Goal: Find specific page/section: Find specific page/section

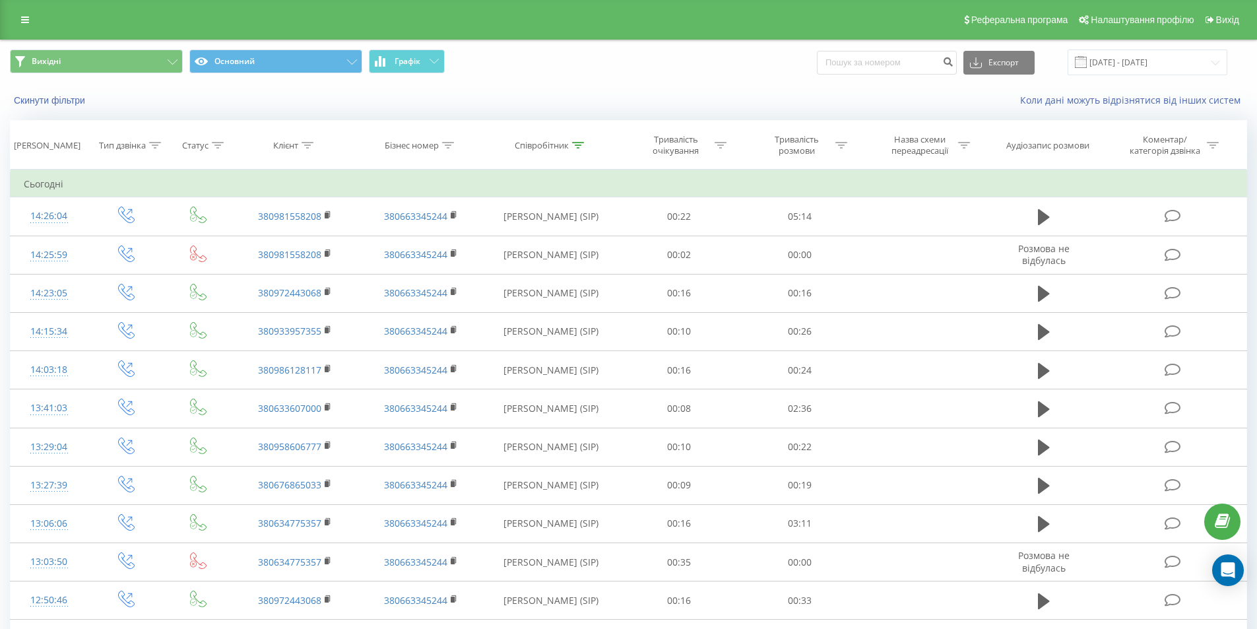
click at [148, 63] on button "Вихідні" at bounding box center [96, 61] width 173 height 24
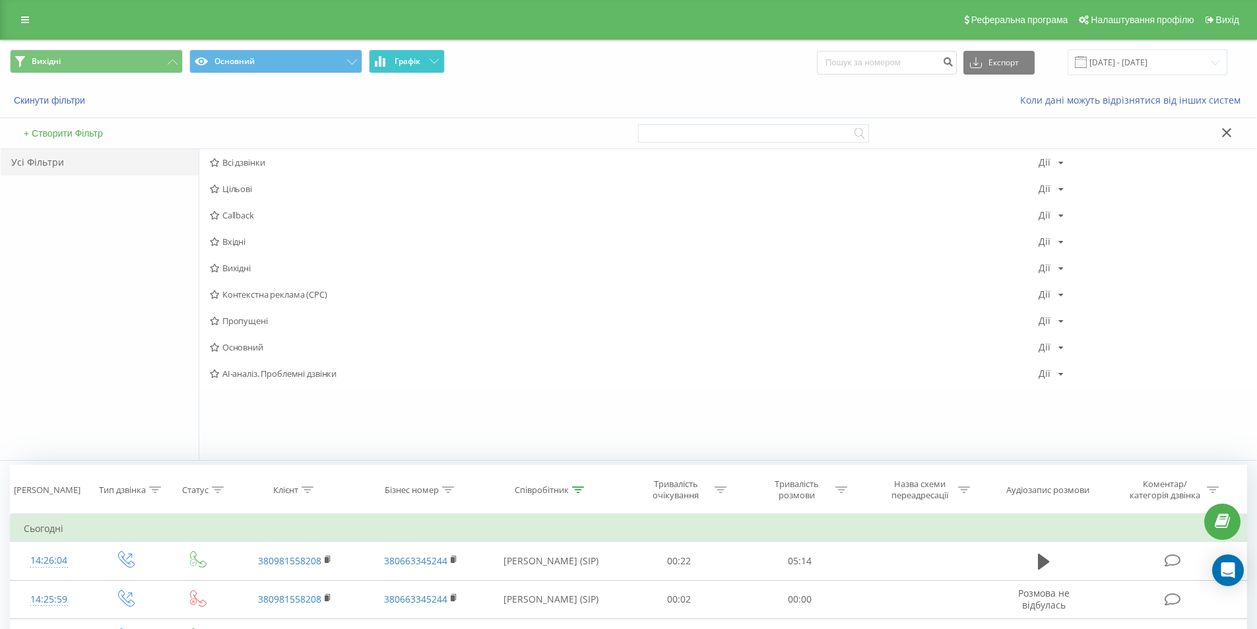
click at [404, 62] on span "Графік" at bounding box center [408, 61] width 26 height 9
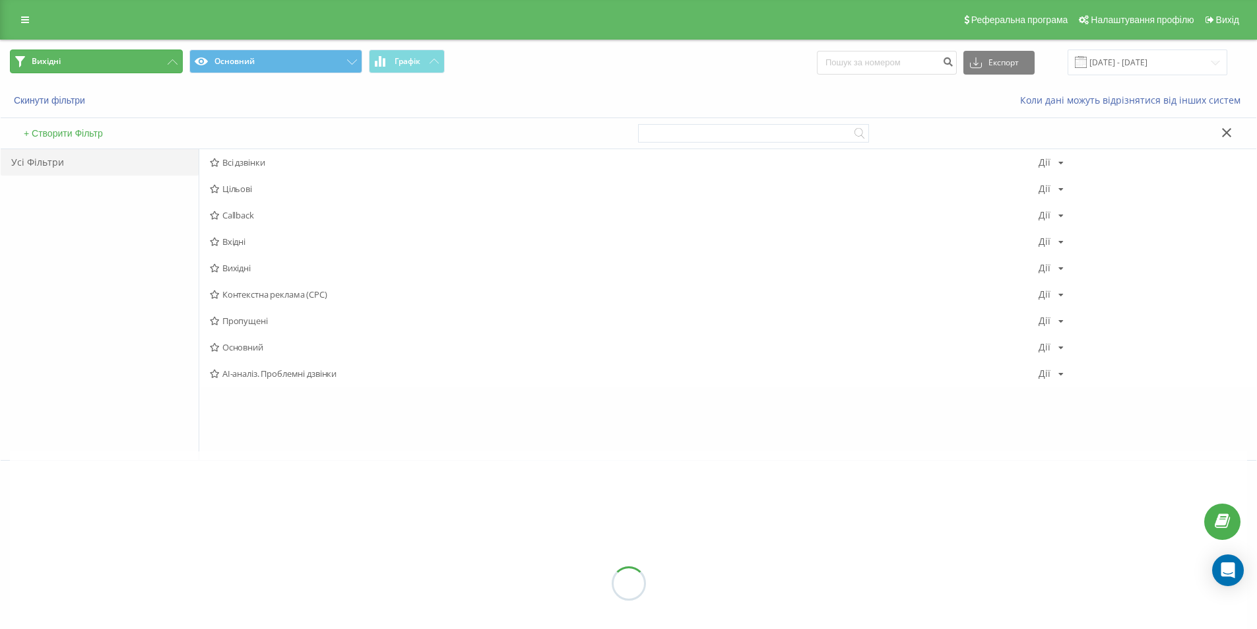
click at [152, 60] on button "Вихідні" at bounding box center [96, 61] width 173 height 24
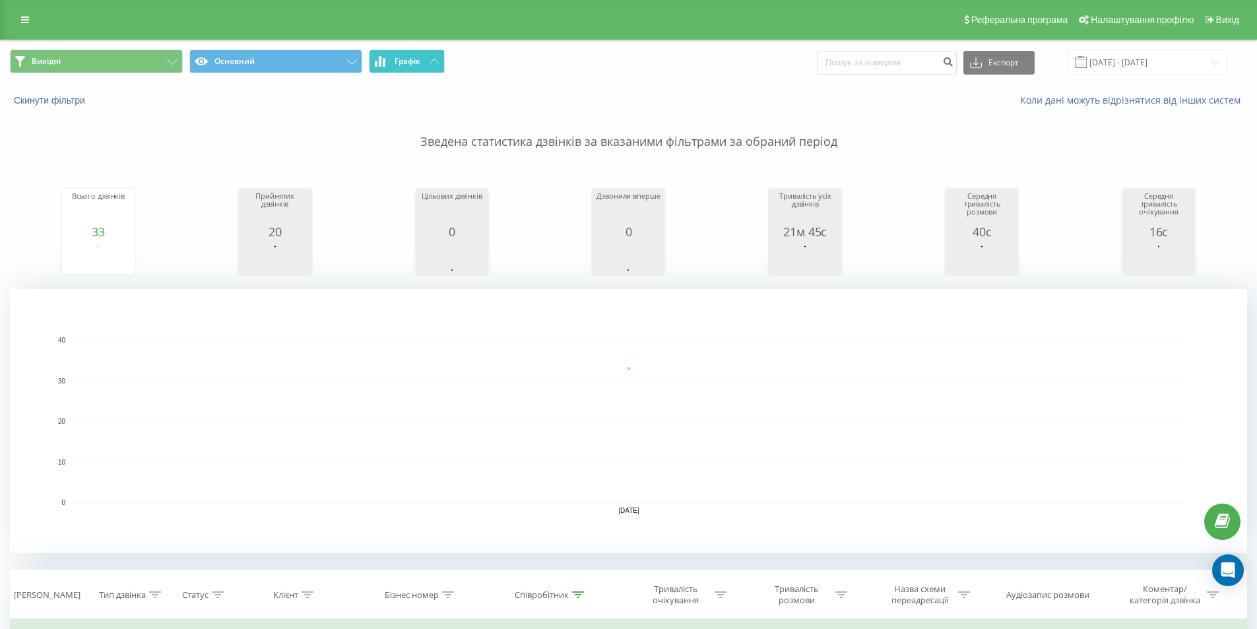
click at [426, 58] on button "Графік" at bounding box center [407, 61] width 76 height 24
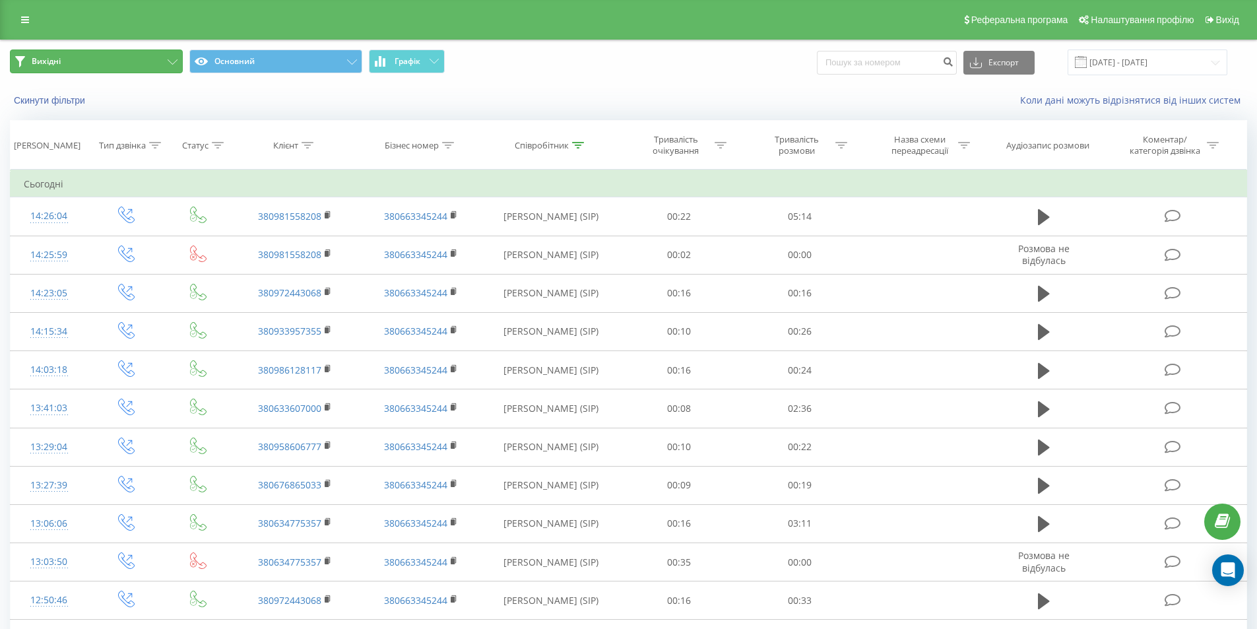
click at [167, 59] on button "Вихідні" at bounding box center [96, 61] width 173 height 24
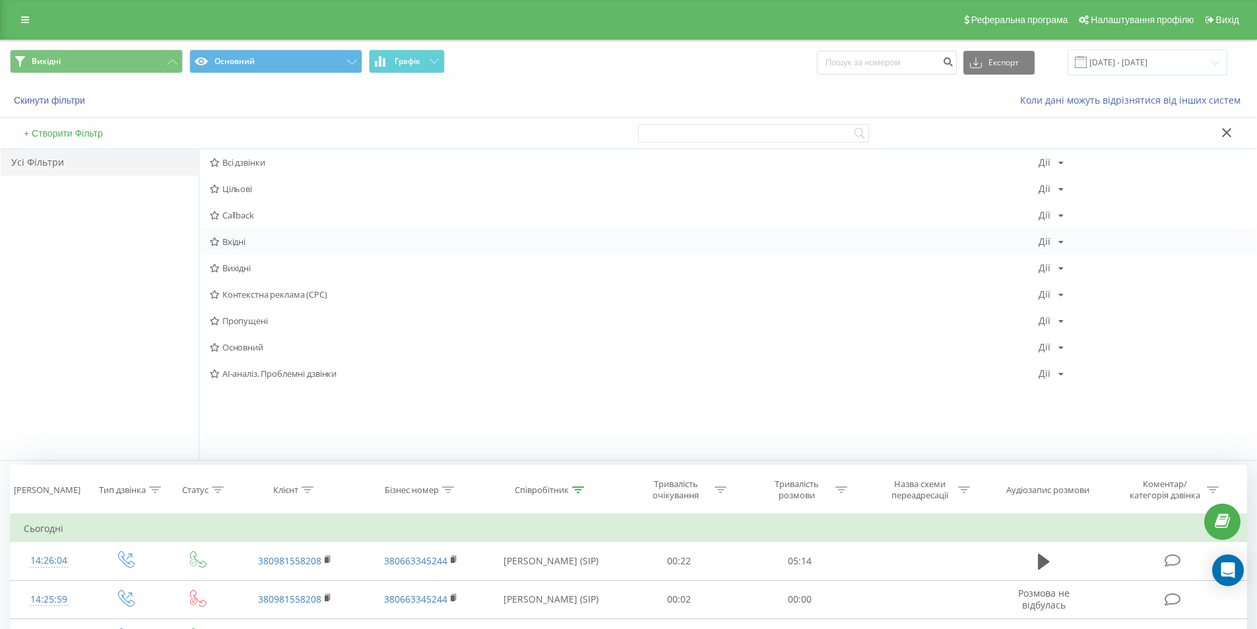
click at [265, 241] on span "Вхідні" at bounding box center [624, 241] width 829 height 9
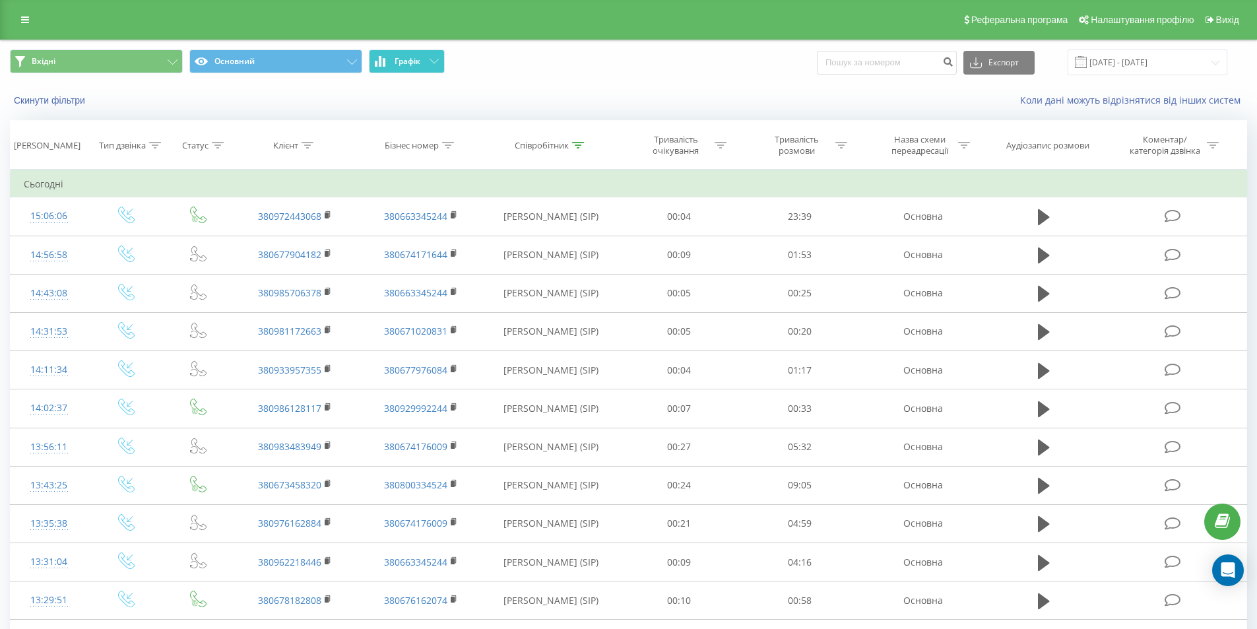
click at [423, 61] on button "Графік" at bounding box center [407, 61] width 76 height 24
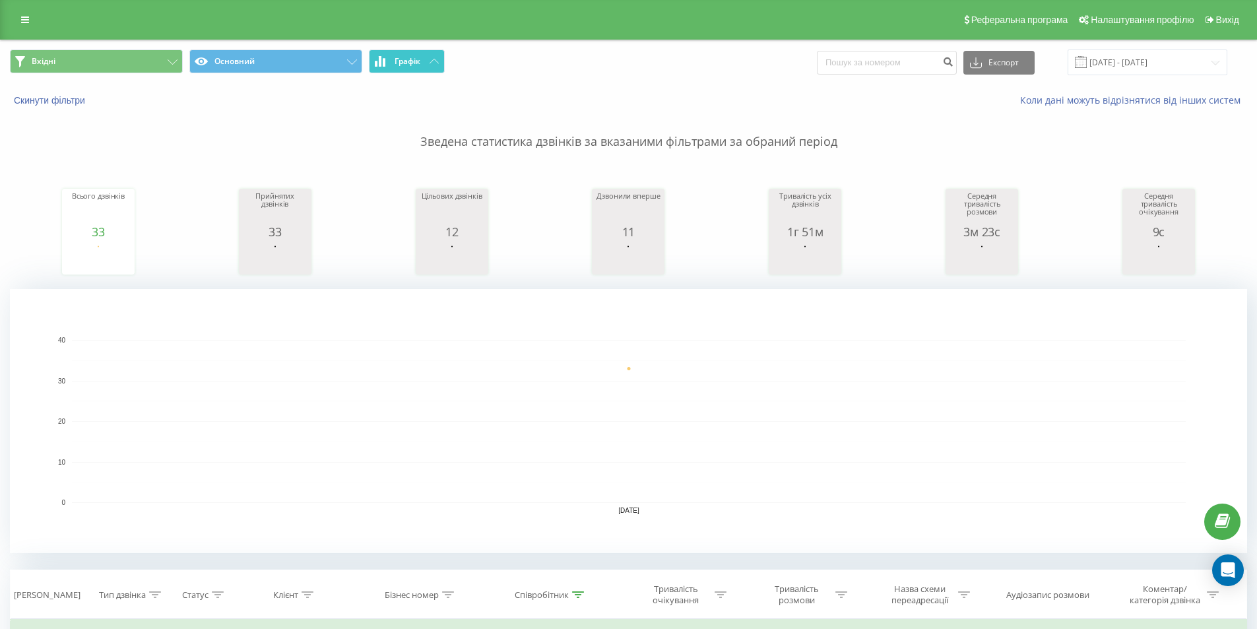
click at [420, 61] on span "Графік" at bounding box center [408, 61] width 26 height 9
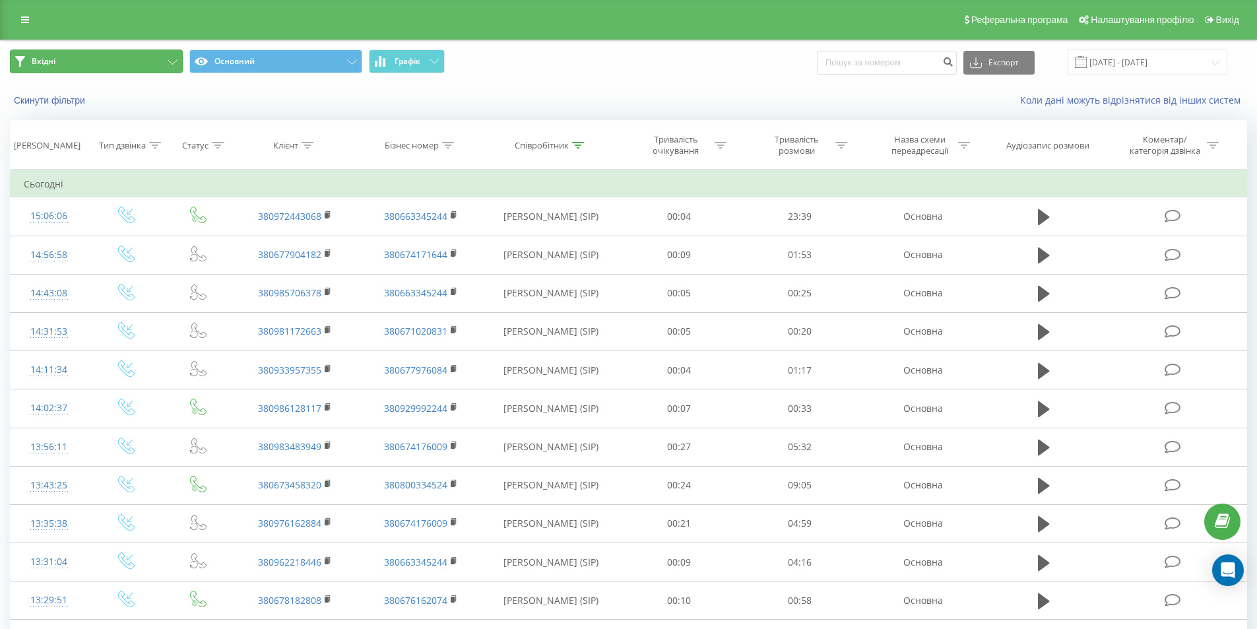
click at [154, 64] on button "Вхідні" at bounding box center [96, 61] width 173 height 24
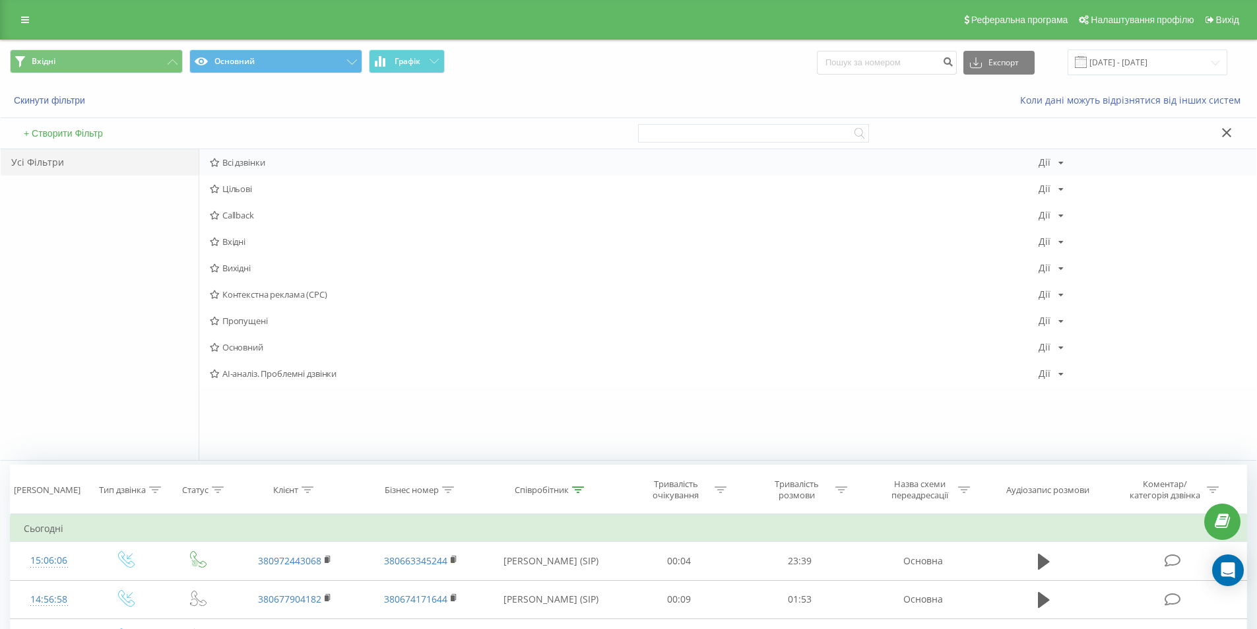
click at [280, 160] on span "Всі дзвінки" at bounding box center [624, 162] width 829 height 9
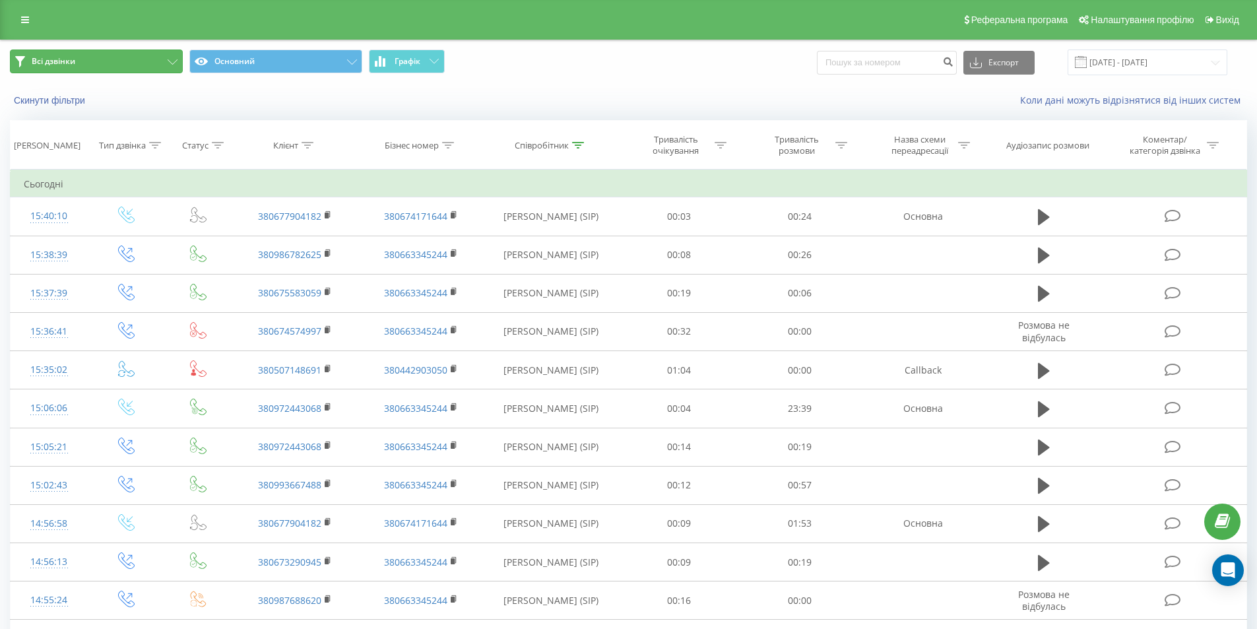
click at [172, 53] on button "Всі дзвінки" at bounding box center [96, 61] width 173 height 24
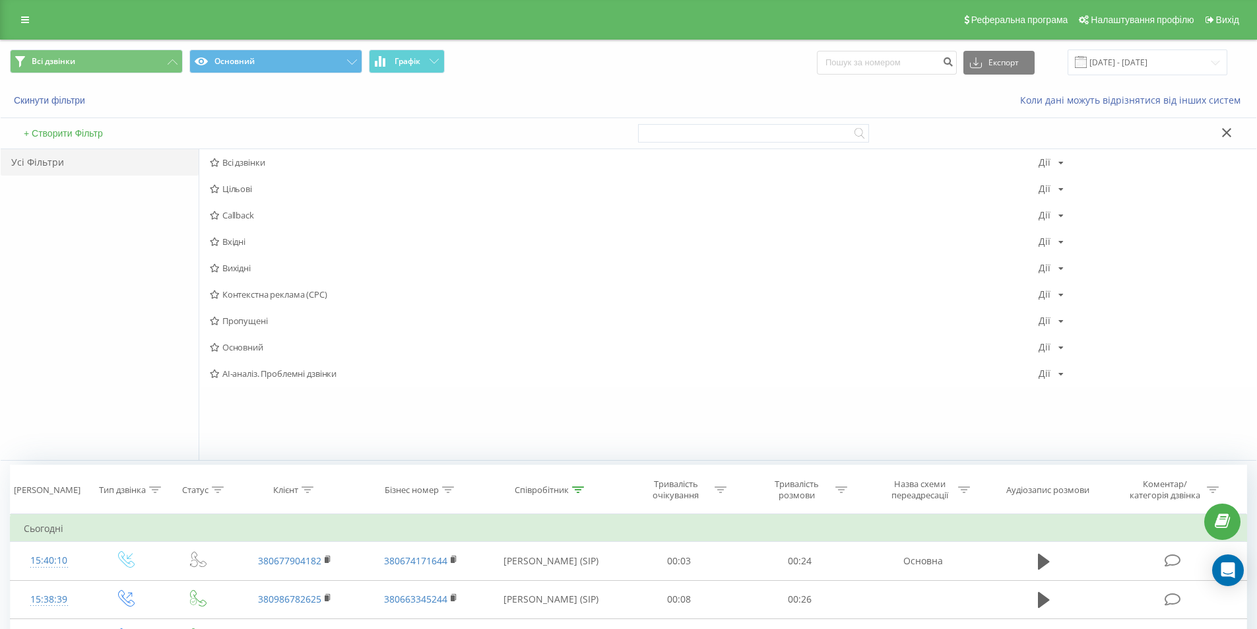
click at [300, 263] on span "Вихідні" at bounding box center [624, 267] width 829 height 9
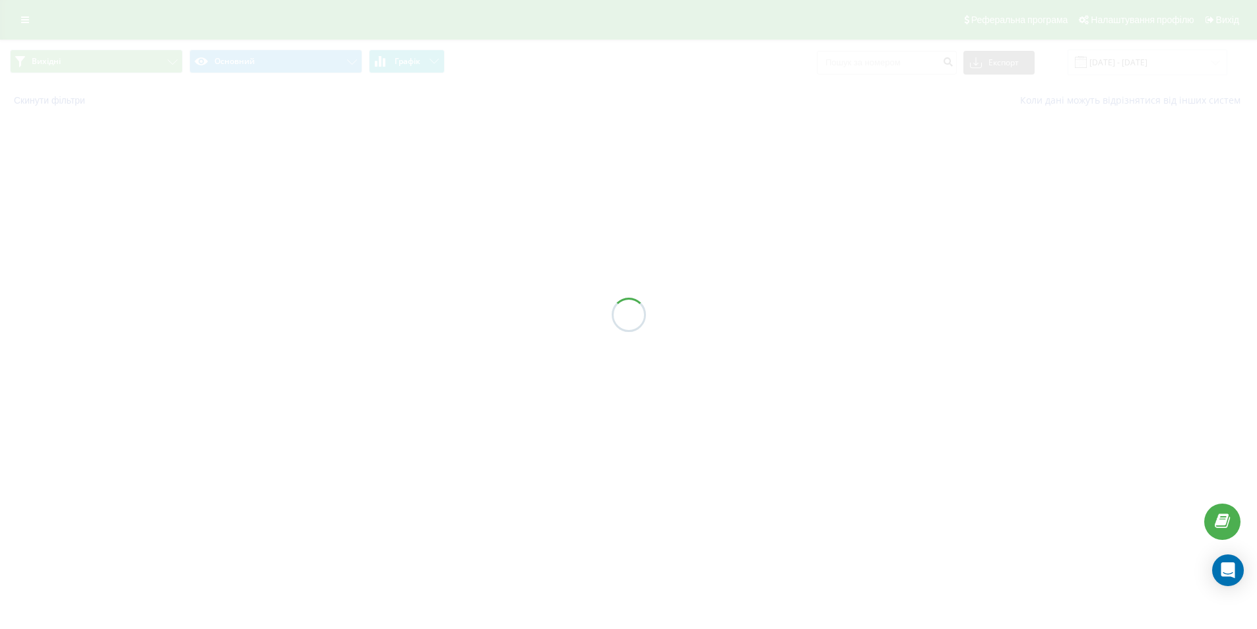
click at [430, 62] on icon at bounding box center [434, 61] width 9 height 5
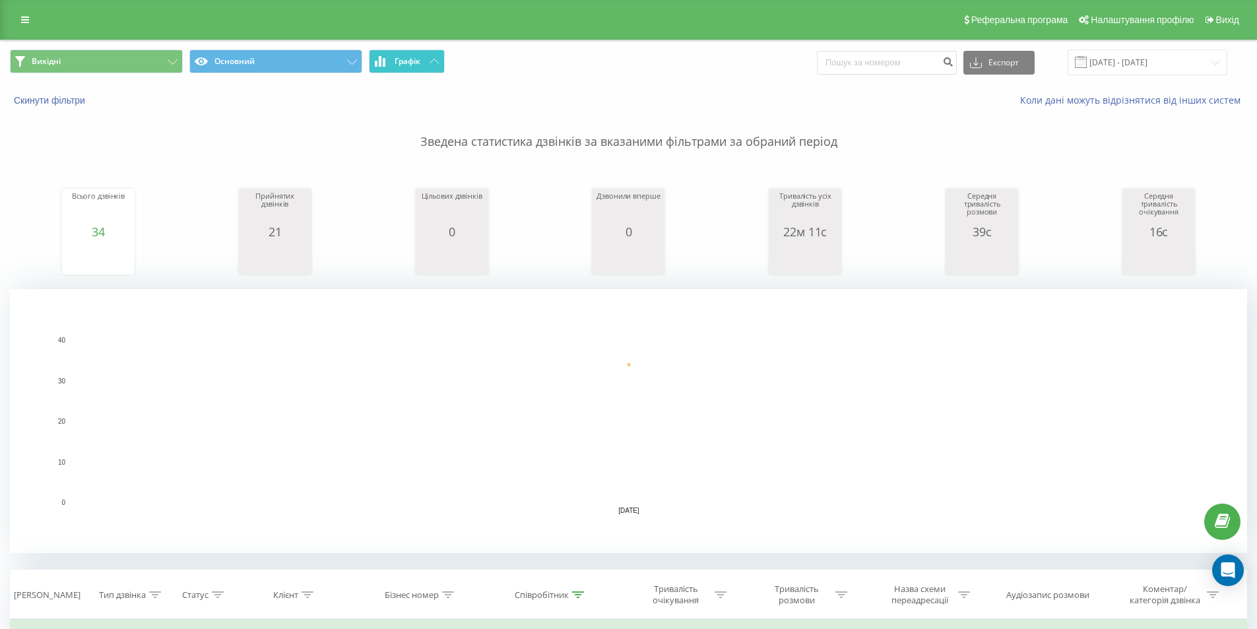
click at [428, 63] on button "Графік" at bounding box center [407, 61] width 76 height 24
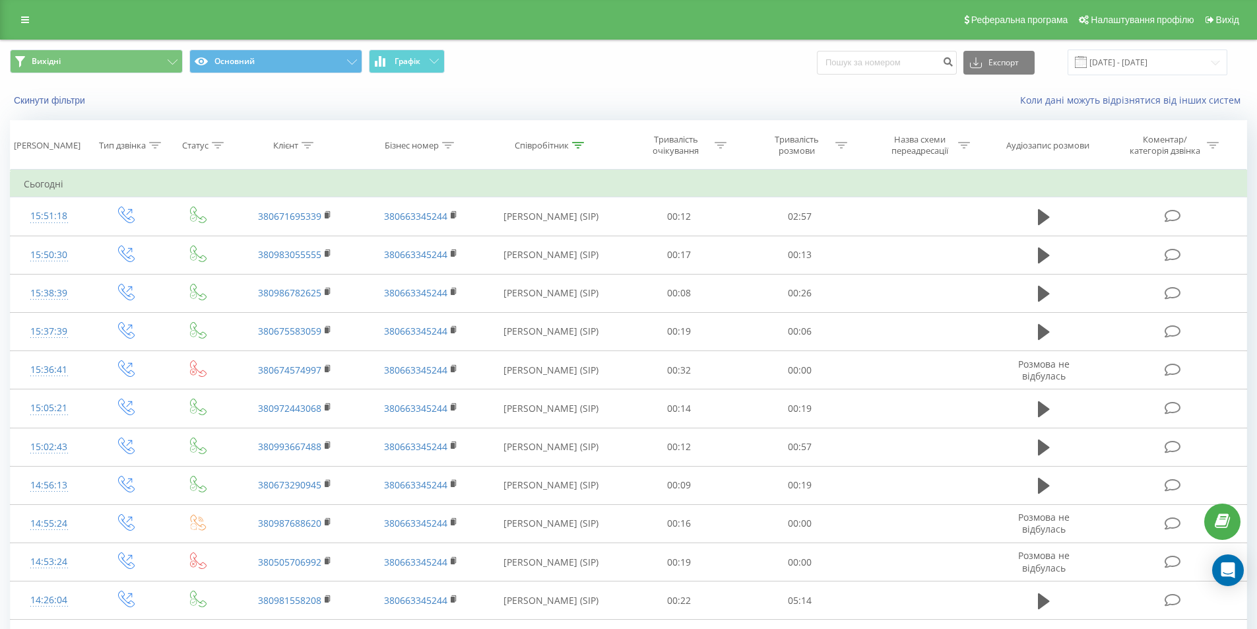
click at [390, 61] on button "Графік" at bounding box center [407, 61] width 76 height 24
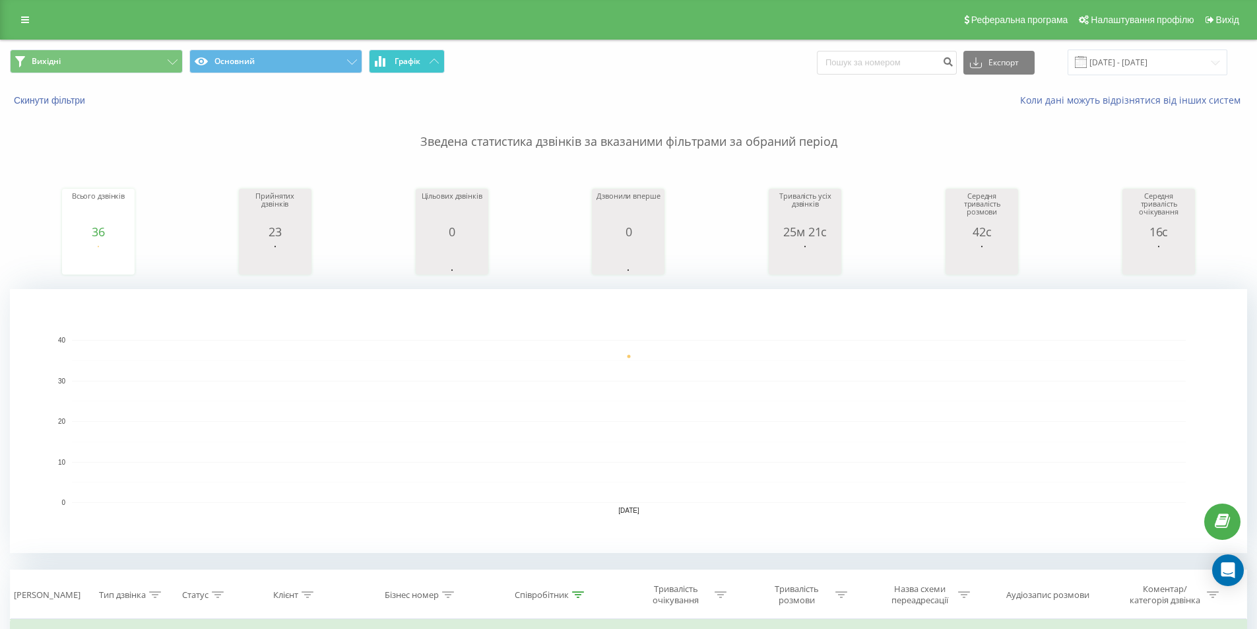
click at [424, 63] on button "Графік" at bounding box center [407, 61] width 76 height 24
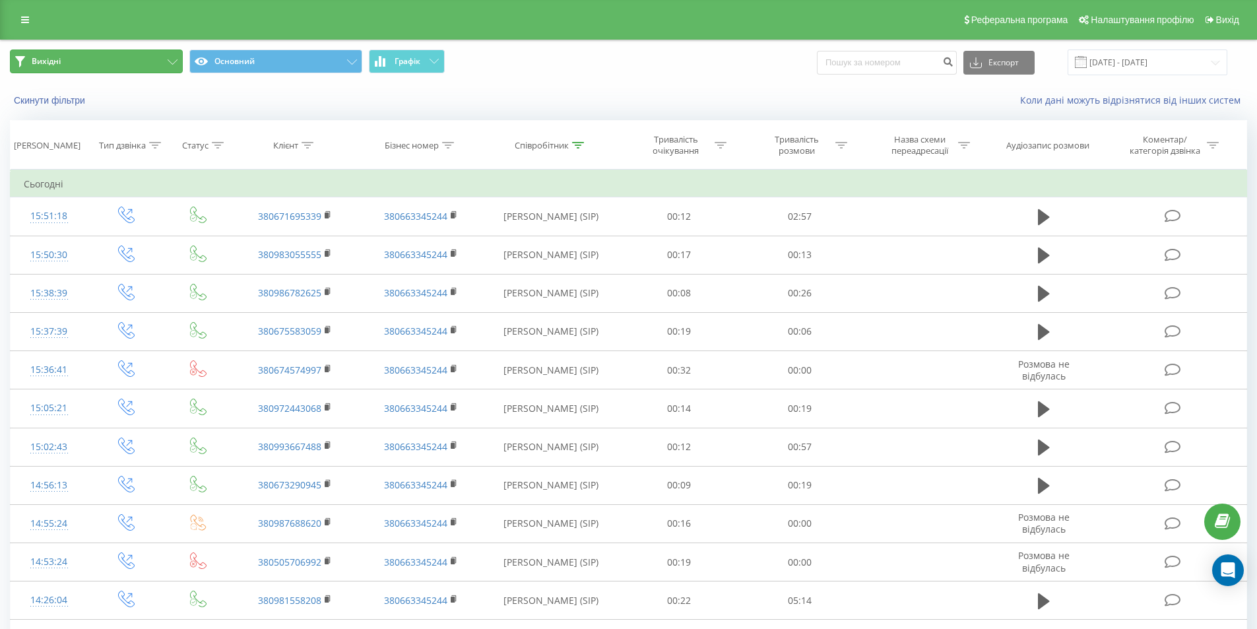
click at [172, 51] on button "Вихідні" at bounding box center [96, 61] width 173 height 24
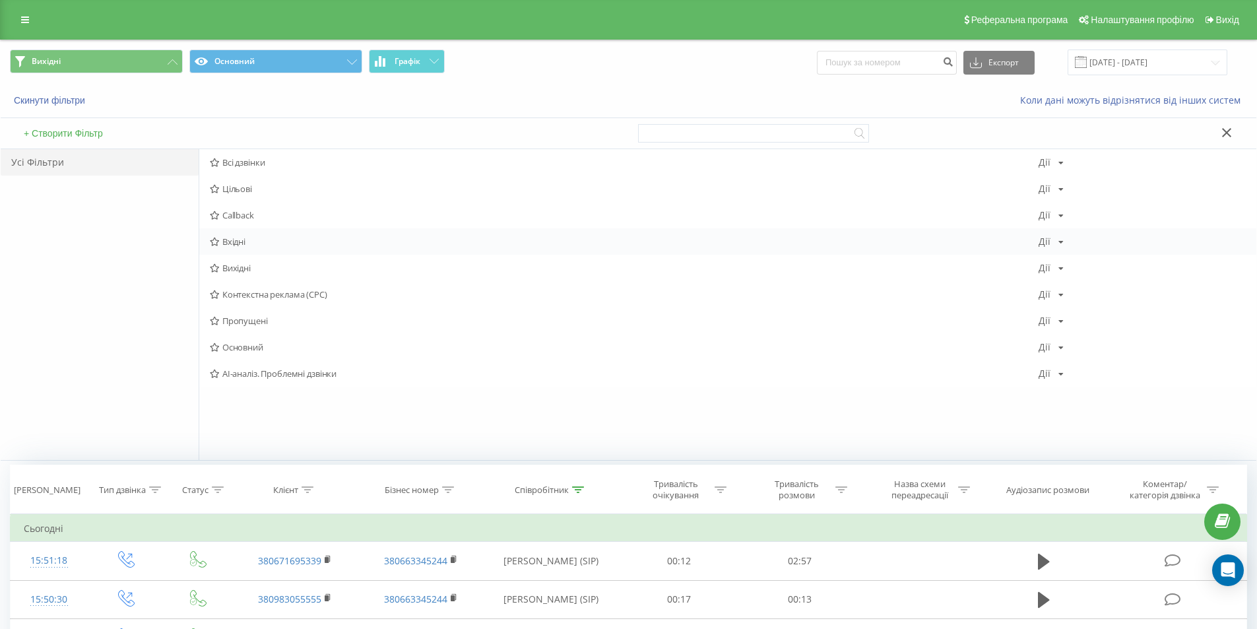
click at [263, 243] on span "Вхідні" at bounding box center [624, 241] width 829 height 9
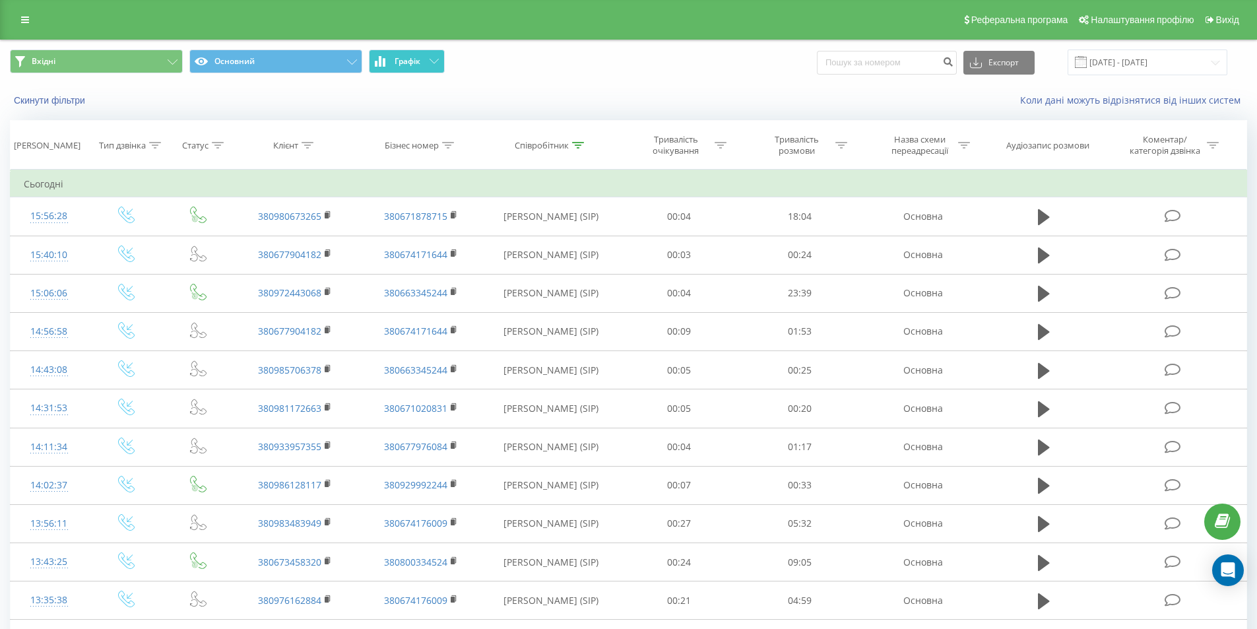
click at [422, 65] on button "Графік" at bounding box center [407, 61] width 76 height 24
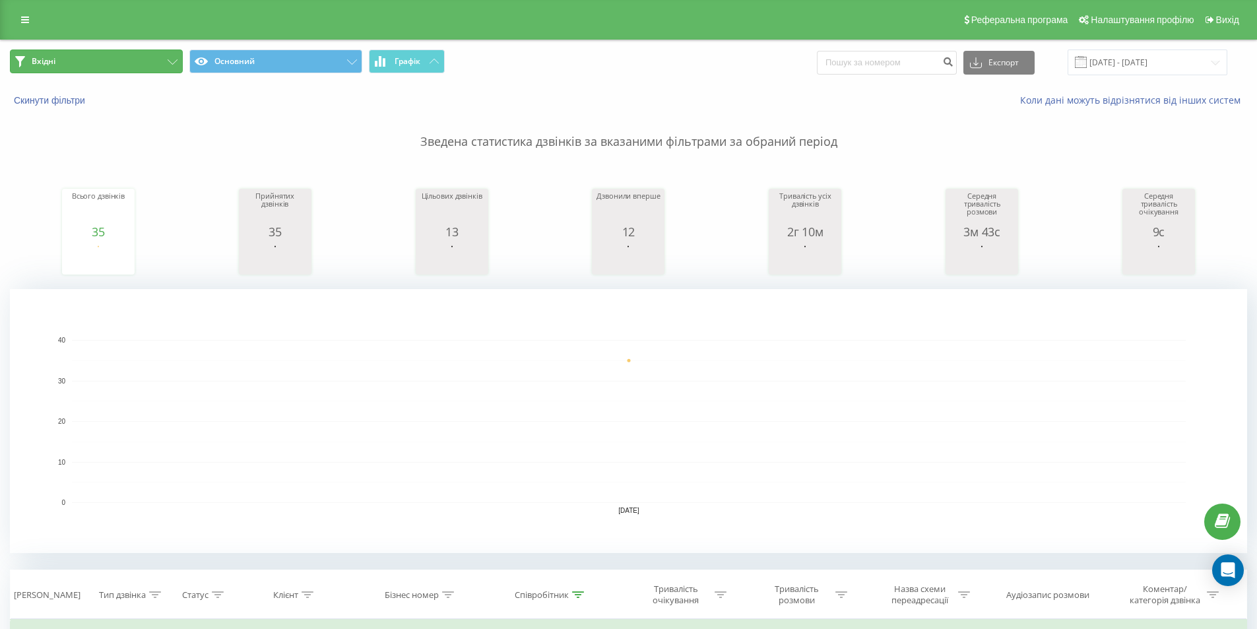
click at [129, 65] on button "Вхідні" at bounding box center [96, 61] width 173 height 24
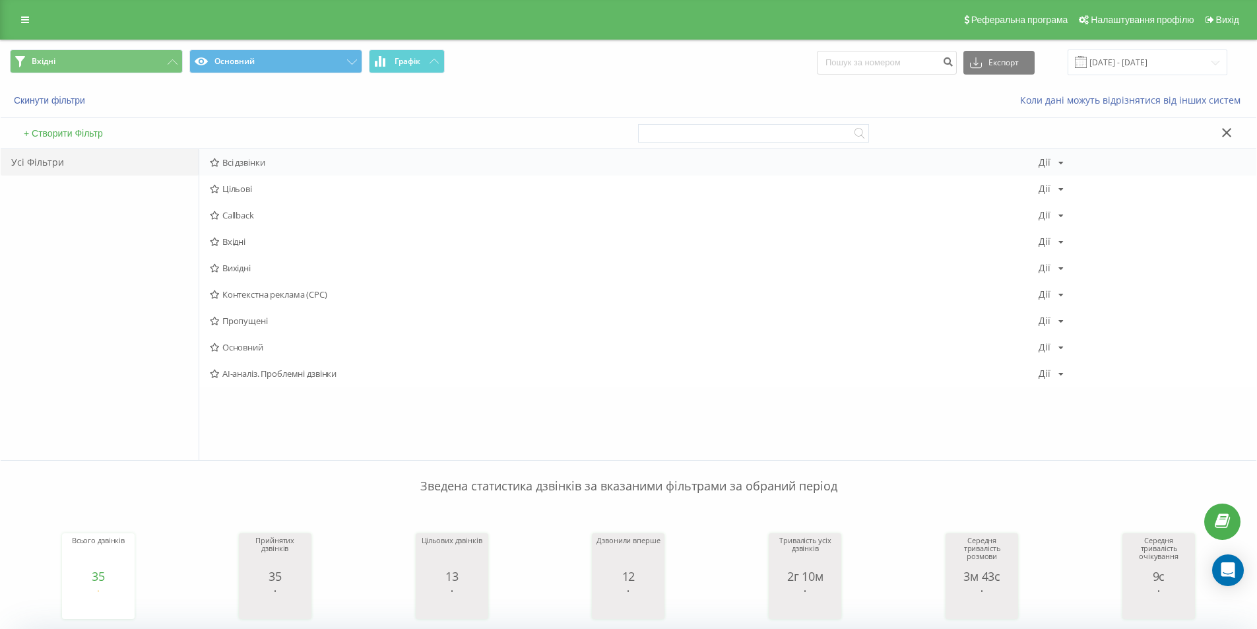
click at [255, 165] on span "Всі дзвінки" at bounding box center [624, 162] width 829 height 9
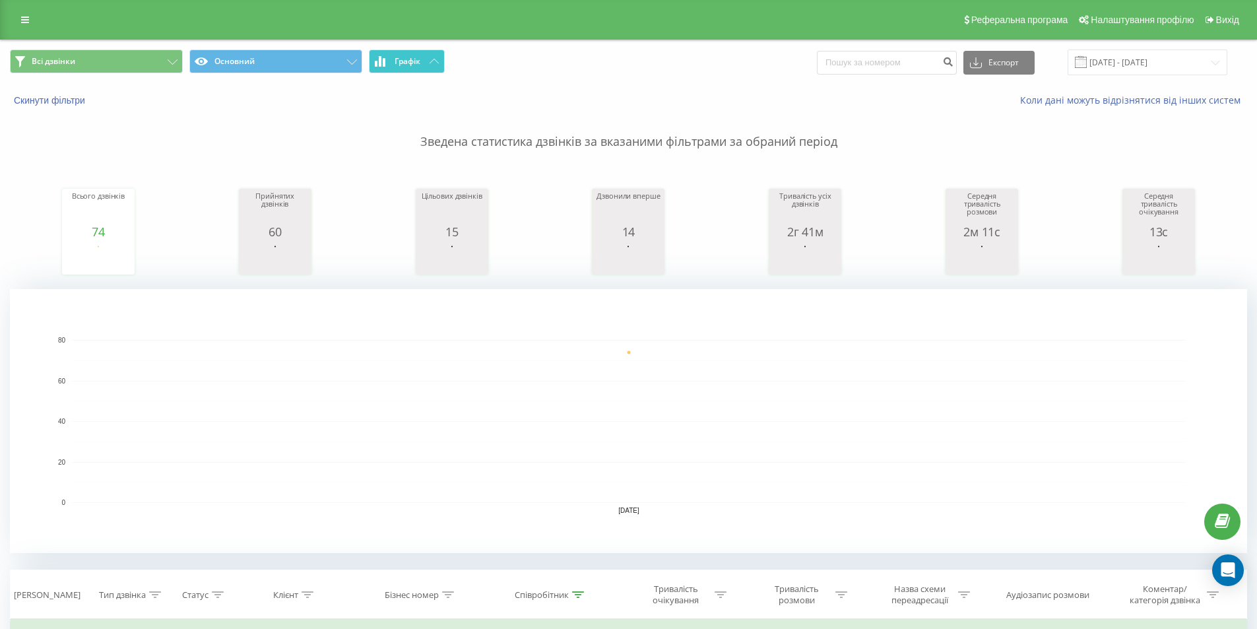
click at [416, 63] on span "Графік" at bounding box center [408, 61] width 26 height 9
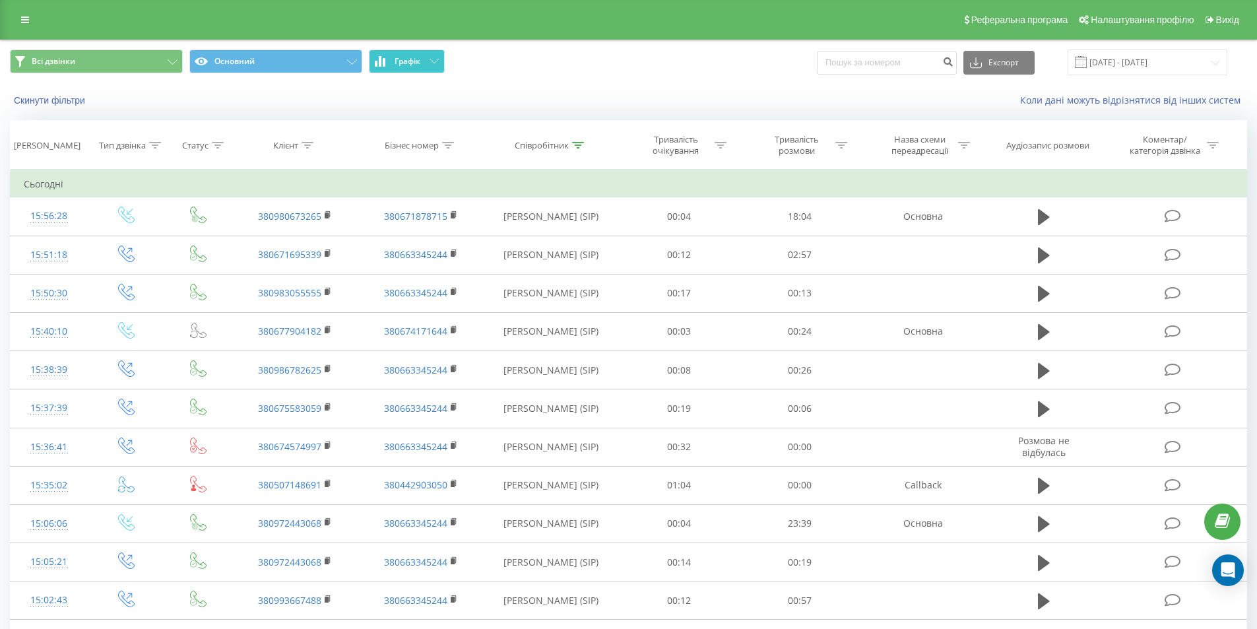
click at [426, 65] on button "Графік" at bounding box center [407, 61] width 76 height 24
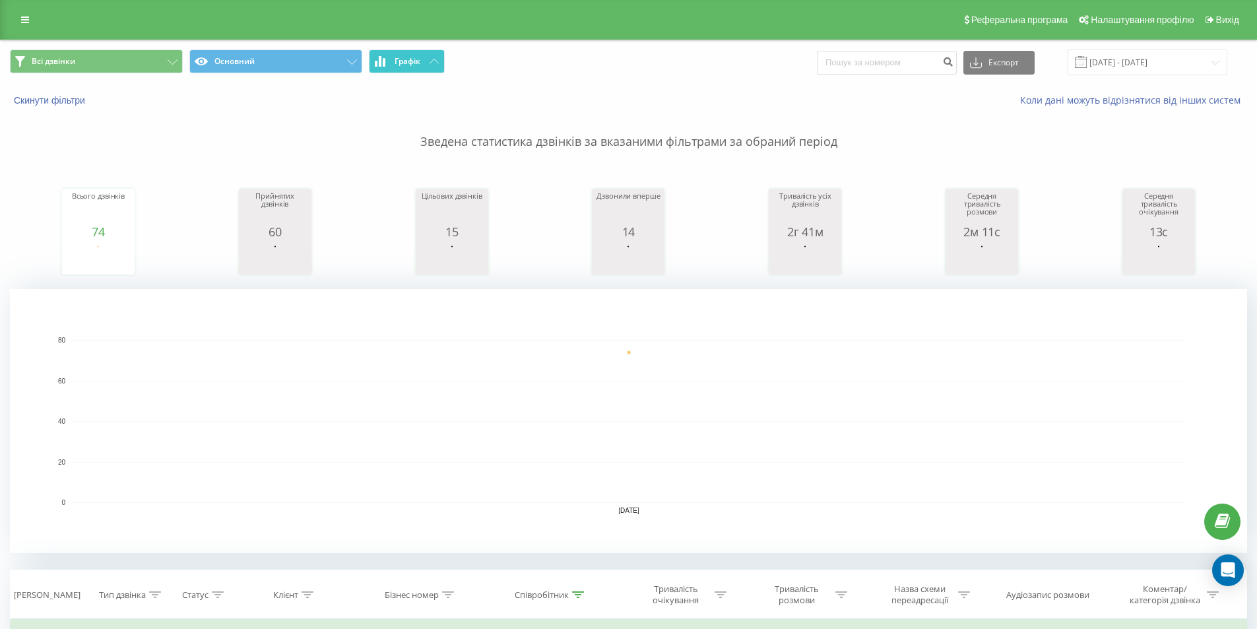
click at [428, 67] on button "Графік" at bounding box center [407, 61] width 76 height 24
